Goal: Download file/media

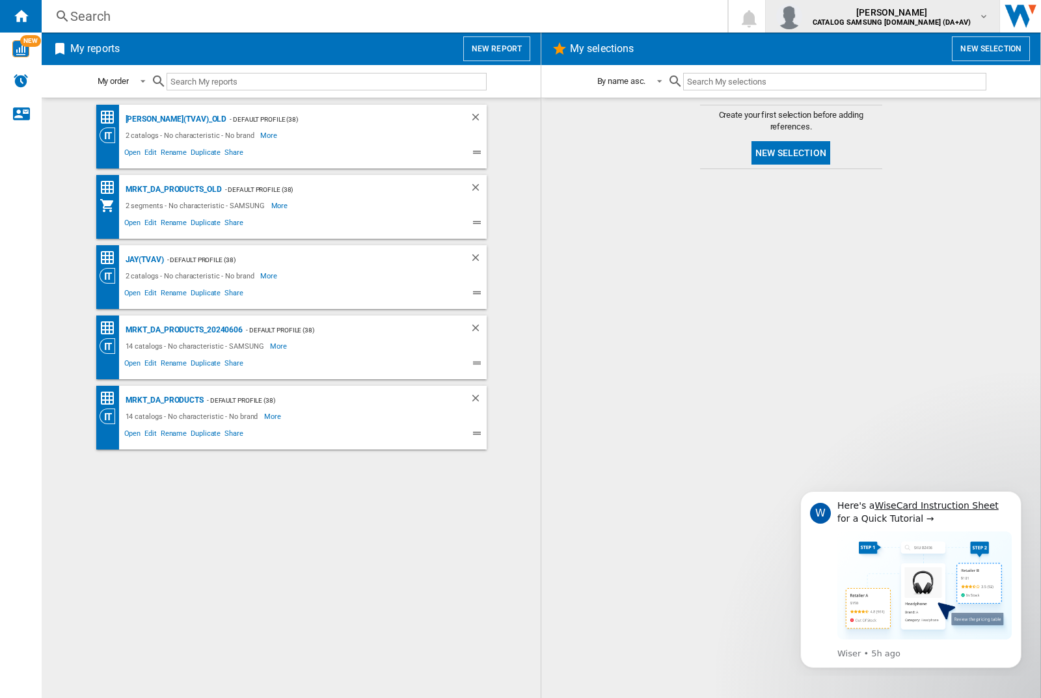
click at [802, 16] on img "button" at bounding box center [789, 16] width 26 height 26
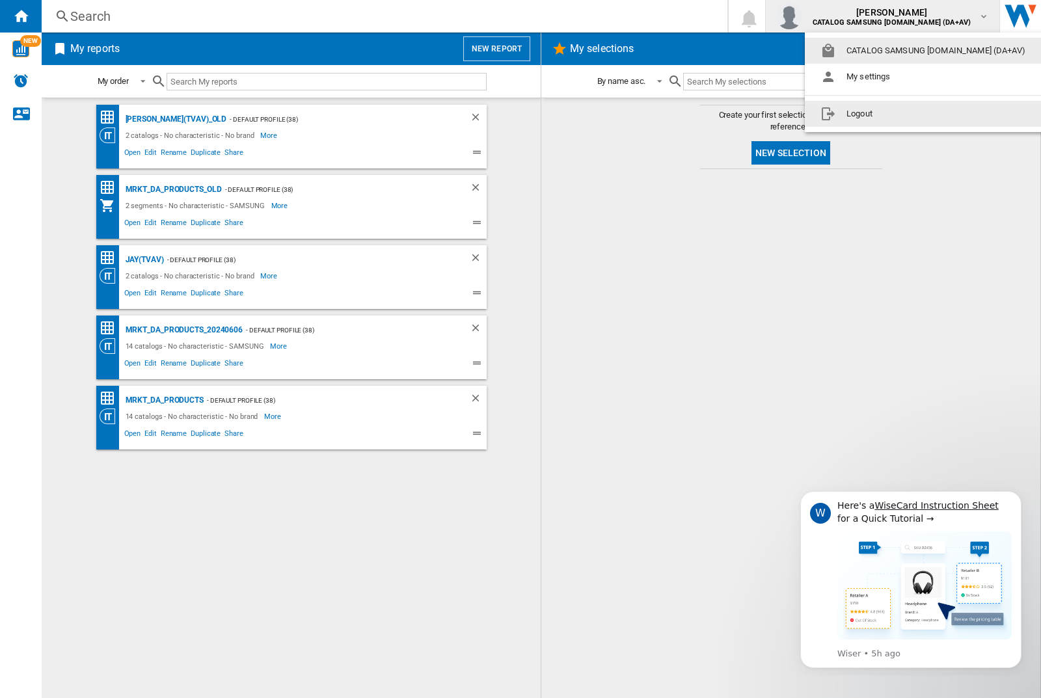
click at [905, 114] on button "Logout" at bounding box center [925, 114] width 241 height 26
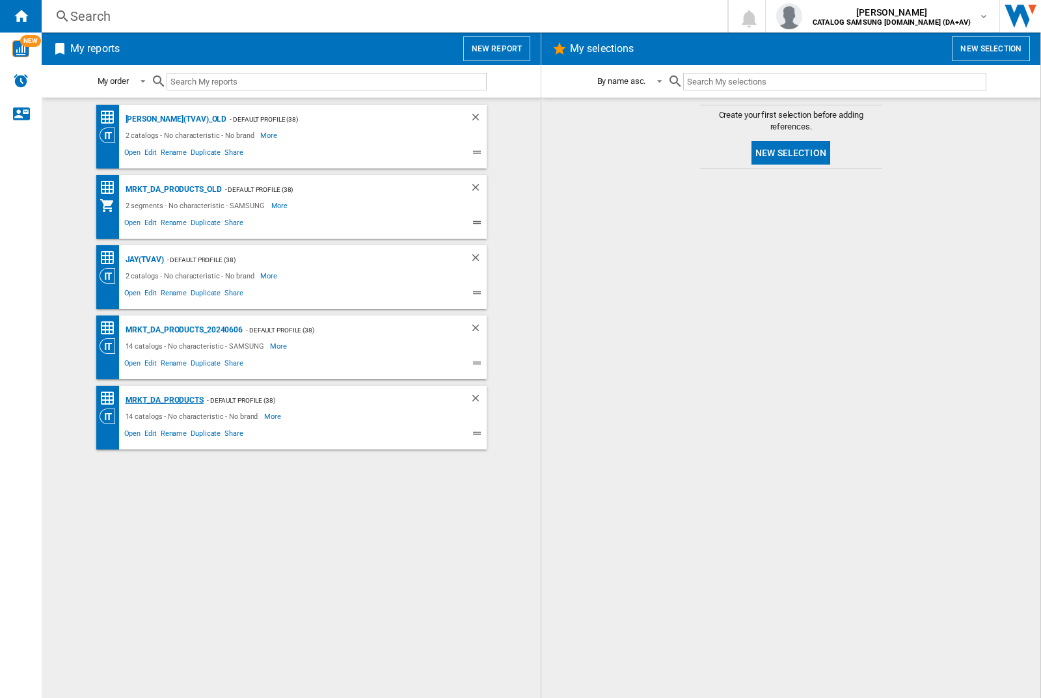
click at [164, 400] on div "MRKT_DA_PRODUCTS" at bounding box center [162, 400] width 81 height 16
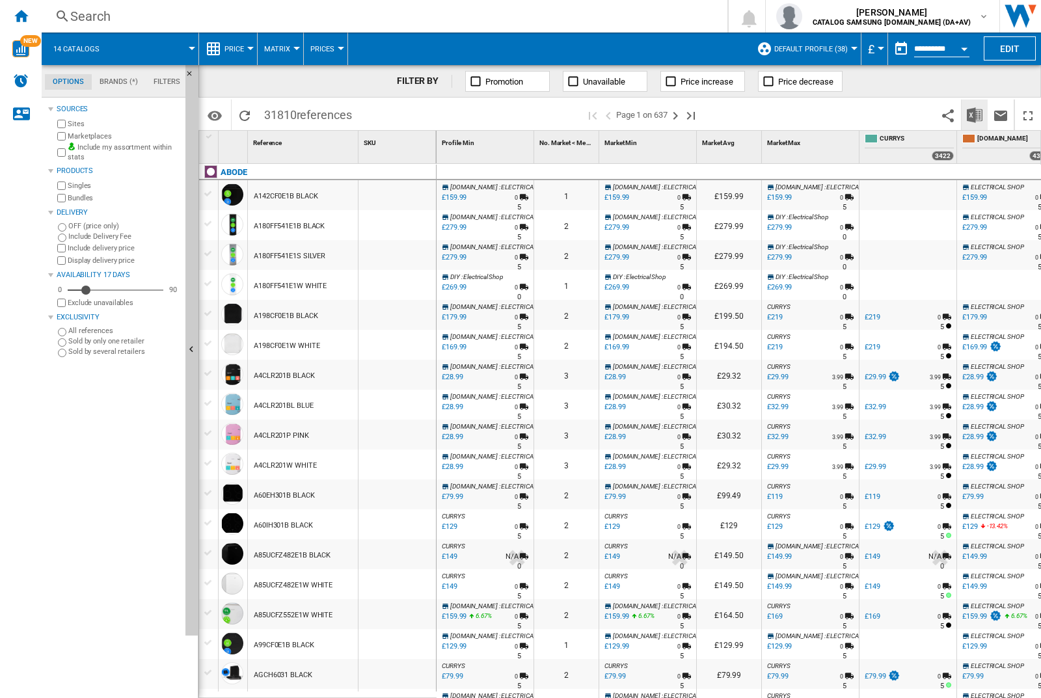
click at [974, 114] on img "Download in Excel" at bounding box center [975, 115] width 16 height 16
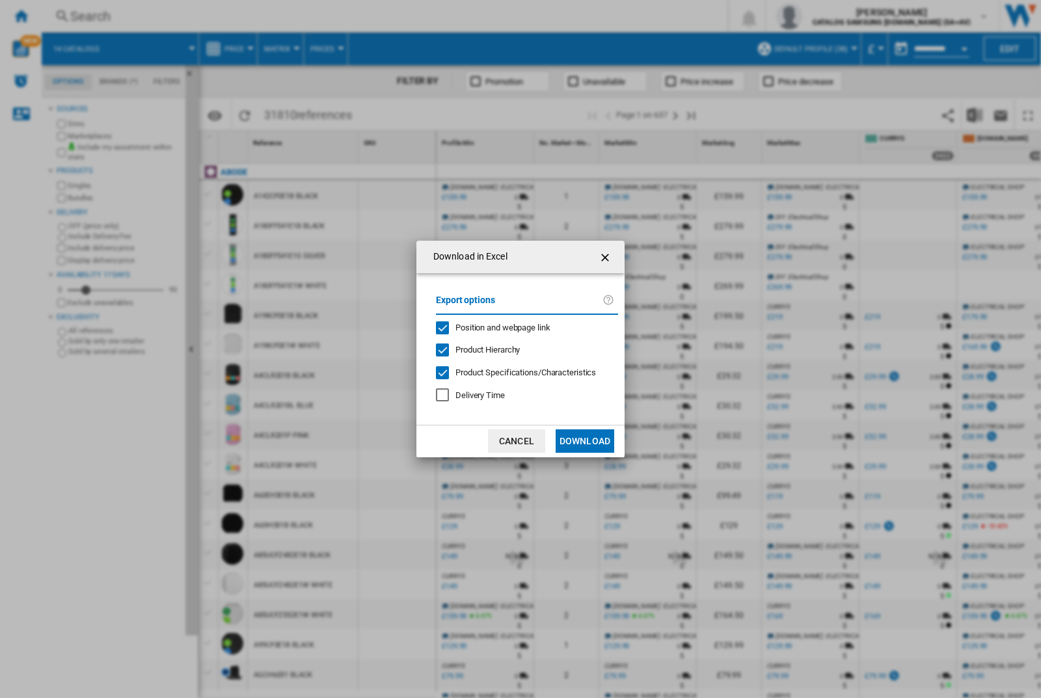
click at [494, 327] on span "Position and webpage link" at bounding box center [502, 328] width 95 height 10
click at [585, 441] on button "Download" at bounding box center [584, 440] width 59 height 23
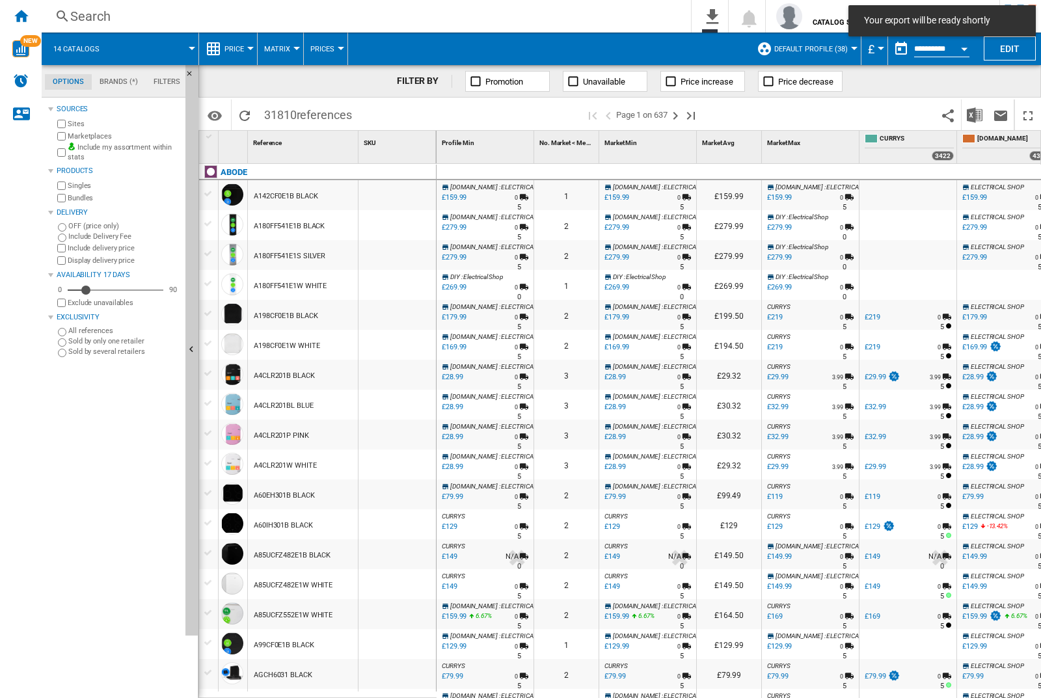
click at [977, 90] on div "FILTER BY Promotion Unavailable Price increase Price decrease" at bounding box center [619, 81] width 842 height 33
